Goal: Task Accomplishment & Management: Manage account settings

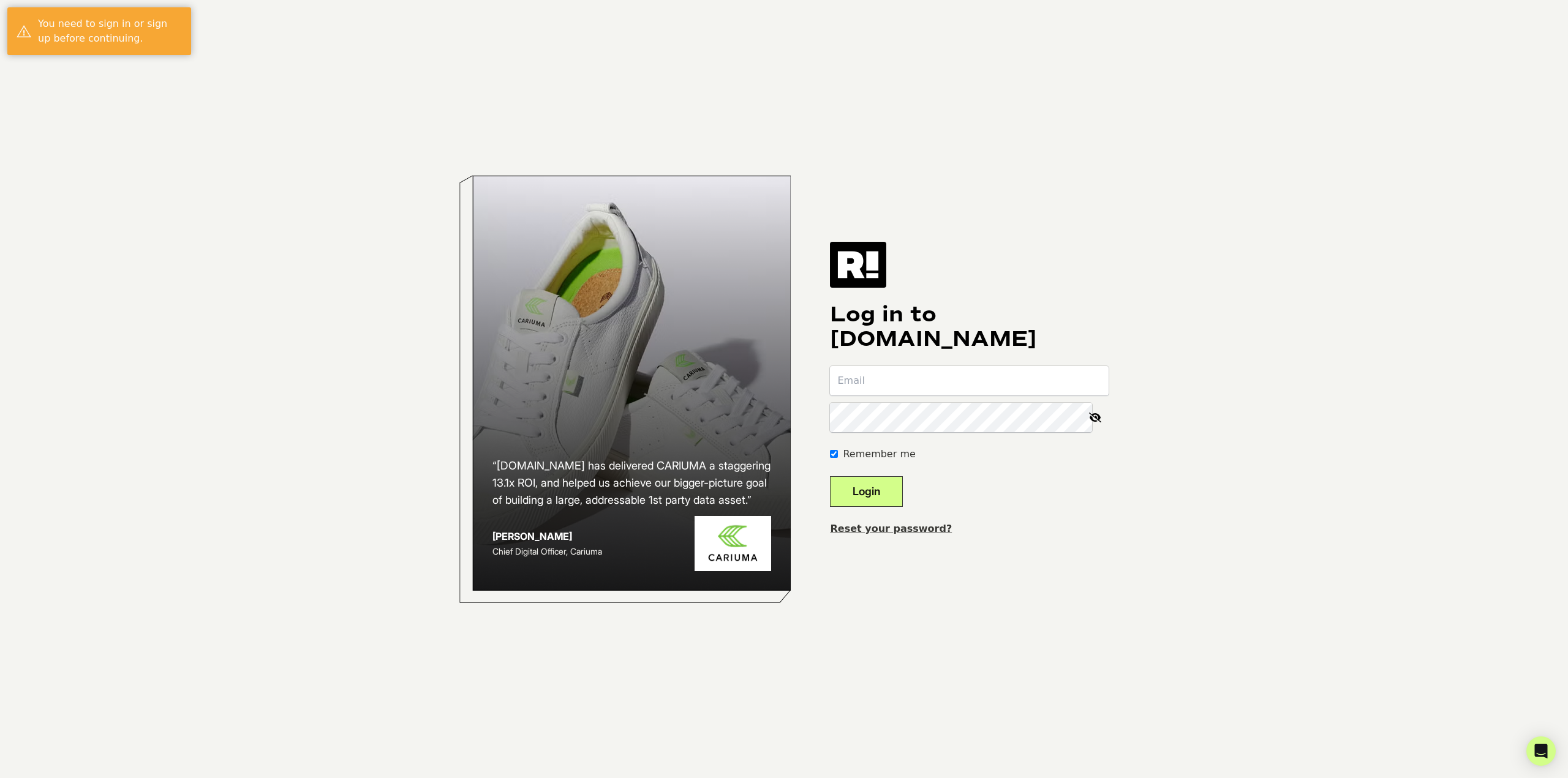
type input "[PERSON_NAME][EMAIL_ADDRESS][PERSON_NAME][DOMAIN_NAME]"
click at [903, 494] on button "Login" at bounding box center [866, 491] width 73 height 31
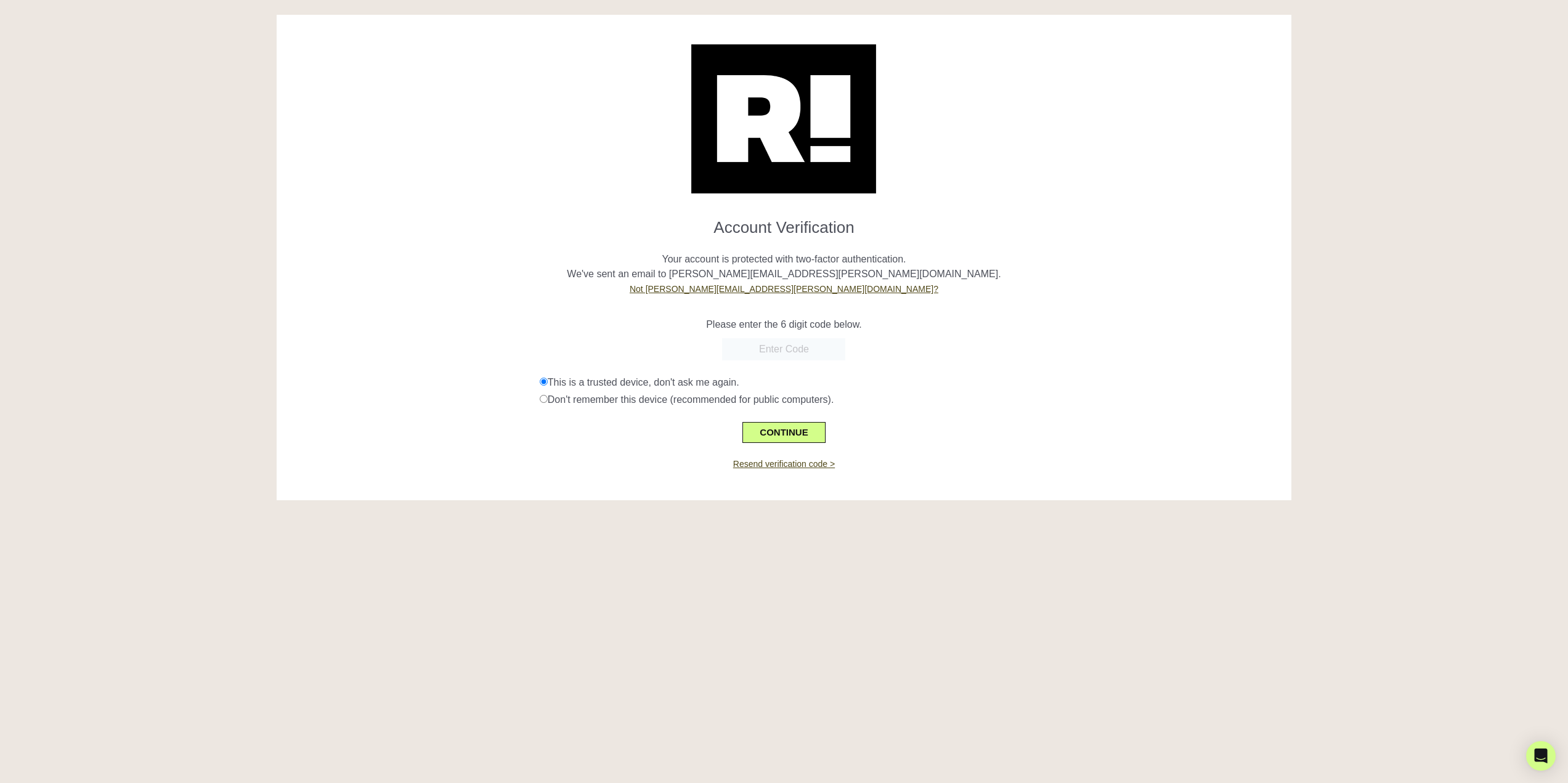
click at [832, 348] on input "text" at bounding box center [784, 349] width 123 height 22
type input "533393"
click at [809, 427] on button "CONTINUE" at bounding box center [784, 432] width 82 height 21
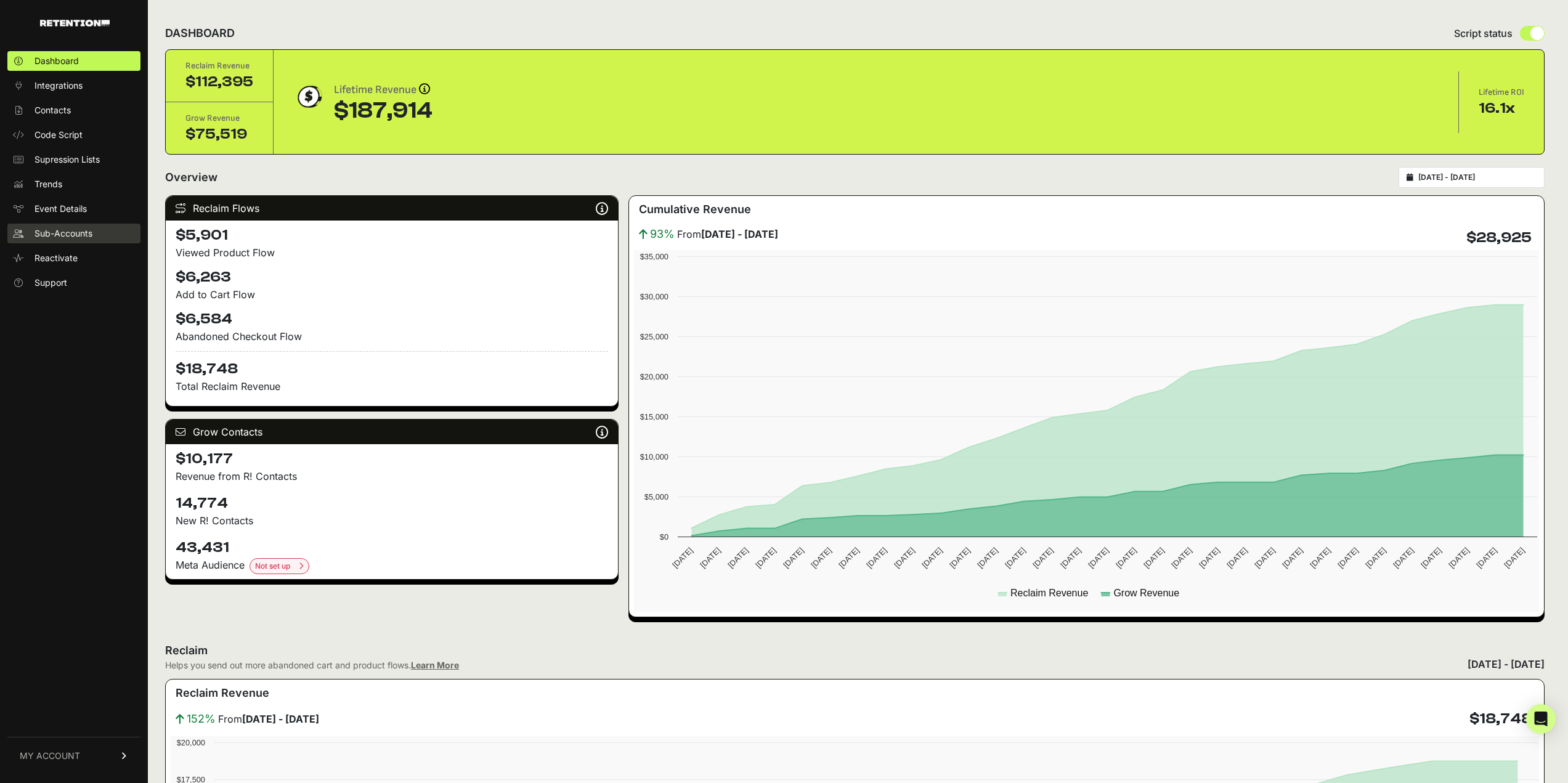
click at [35, 233] on span "Sub-Accounts" at bounding box center [64, 234] width 58 height 12
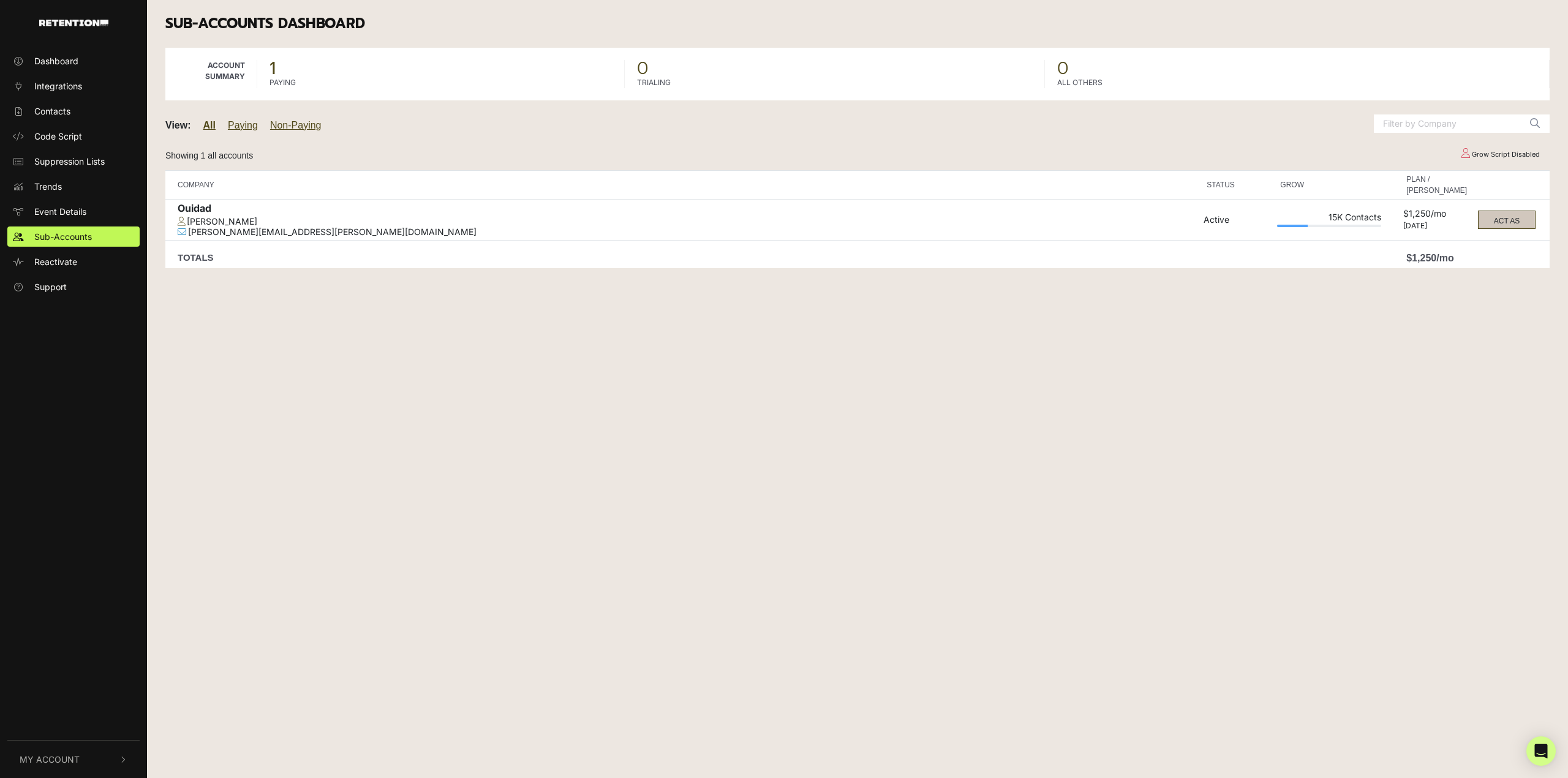
click at [1490, 223] on button "ACT AS" at bounding box center [1507, 220] width 57 height 19
